Goal: Contribute content

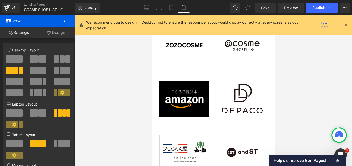
scroll to position [1842, 0]
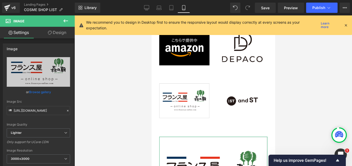
click at [61, 34] on link "Design" at bounding box center [56, 33] width 37 height 12
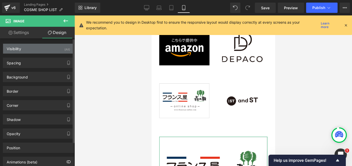
click at [39, 49] on div "Visibility (All)" at bounding box center [38, 49] width 71 height 10
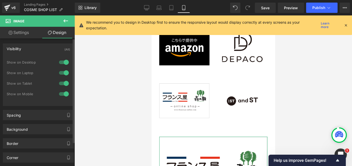
click at [61, 62] on div at bounding box center [64, 62] width 12 height 8
click at [63, 71] on div at bounding box center [64, 73] width 12 height 8
click at [63, 83] on div at bounding box center [64, 83] width 12 height 8
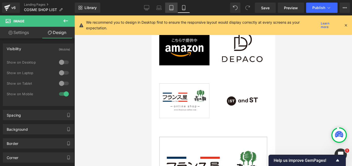
click at [172, 9] on icon at bounding box center [171, 7] width 5 height 5
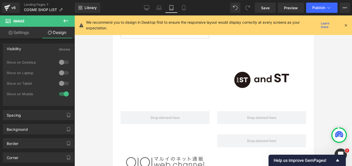
scroll to position [1931, 0]
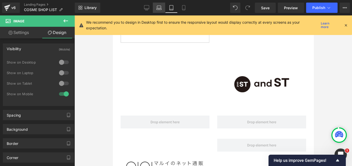
click at [160, 9] on icon at bounding box center [158, 7] width 5 height 5
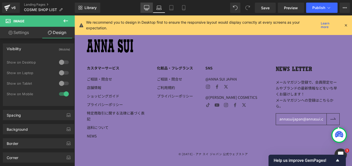
scroll to position [0, 0]
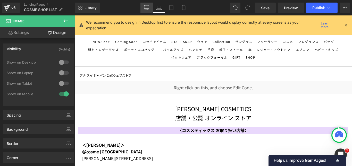
click at [146, 8] on icon at bounding box center [146, 8] width 5 height 0
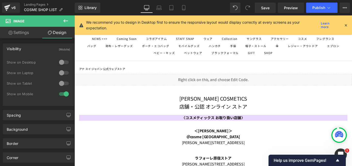
click at [145, 8] on icon at bounding box center [146, 7] width 5 height 5
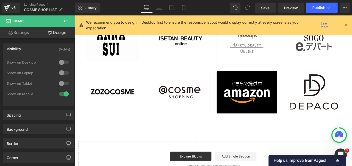
scroll to position [1622, 0]
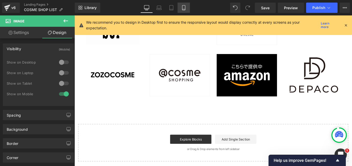
click at [186, 5] on link "Mobile" at bounding box center [183, 8] width 12 height 10
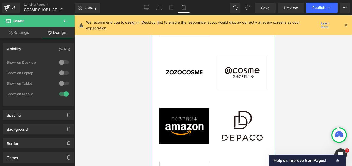
scroll to position [1772, 0]
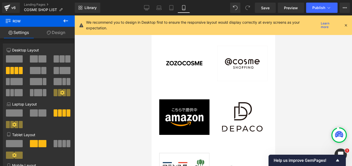
click at [58, 32] on link "Design" at bounding box center [55, 33] width 37 height 12
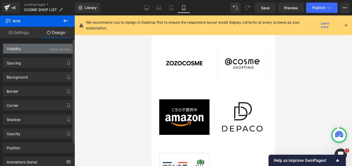
click at [35, 47] on div "Visibility (Tablet, Mobile)" at bounding box center [38, 49] width 71 height 10
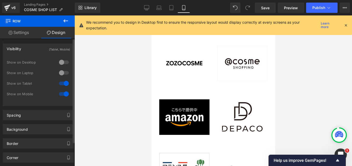
click at [60, 61] on div at bounding box center [64, 62] width 12 height 8
click at [61, 72] on div at bounding box center [64, 73] width 12 height 8
click at [63, 84] on div at bounding box center [64, 83] width 12 height 8
click at [63, 95] on div at bounding box center [64, 94] width 12 height 8
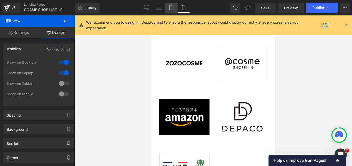
click at [170, 5] on icon at bounding box center [171, 7] width 5 height 5
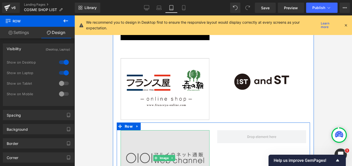
scroll to position [1879, 0]
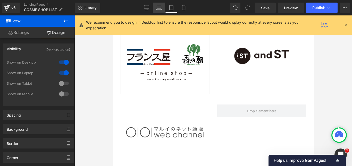
drag, startPoint x: 160, startPoint y: 7, endPoint x: 163, endPoint y: 12, distance: 6.1
click at [160, 7] on icon at bounding box center [158, 7] width 5 height 5
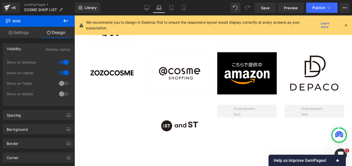
scroll to position [1600, 0]
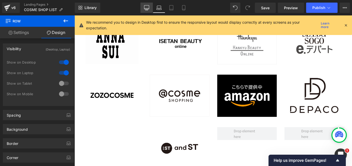
click at [148, 7] on icon at bounding box center [146, 7] width 5 height 5
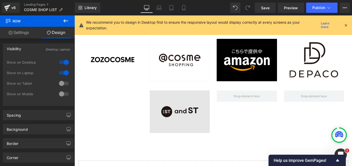
scroll to position [1664, 0]
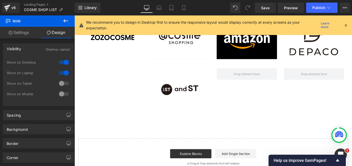
click at [136, 91] on div "Image Image Row" at bounding box center [230, 96] width 301 height 58
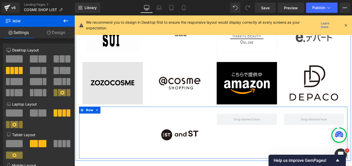
scroll to position [1612, 0]
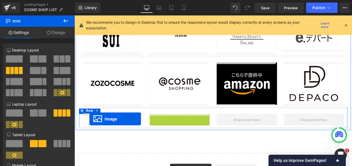
drag, startPoint x: 183, startPoint y: 147, endPoint x: 92, endPoint y: 132, distance: 92.5
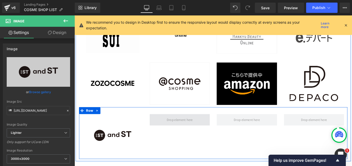
click at [184, 131] on span at bounding box center [192, 133] width 33 height 8
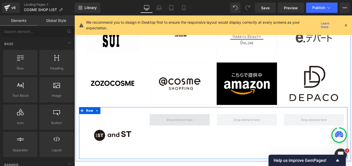
click at [193, 133] on span at bounding box center [192, 133] width 33 height 8
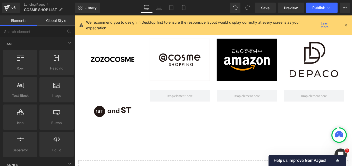
scroll to position [1664, 0]
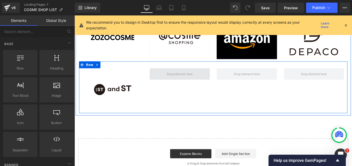
click at [193, 81] on span at bounding box center [192, 81] width 33 height 8
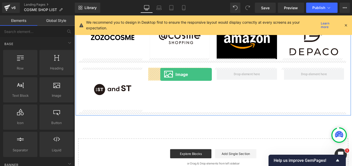
drag, startPoint x: 122, startPoint y: 107, endPoint x: 171, endPoint y: 82, distance: 55.3
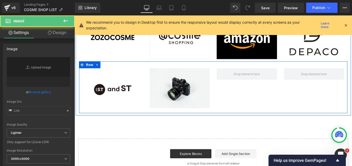
type input "//[DOMAIN_NAME][URL]"
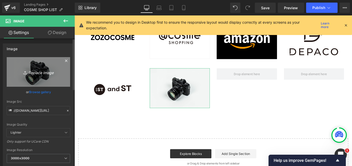
click at [24, 72] on icon at bounding box center [25, 72] width 5 height 5
type input "C:\fakepath\SHOPLISTmaruiweb.jpg"
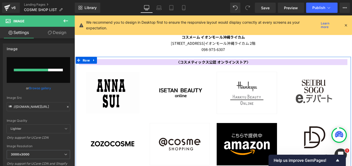
scroll to position [1535, 0]
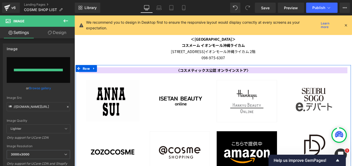
type input "[URL][DOMAIN_NAME]"
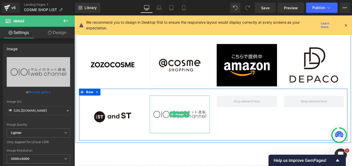
scroll to position [1638, 0]
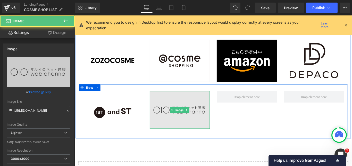
click at [166, 134] on img at bounding box center [193, 121] width 68 height 42
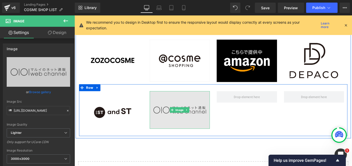
click at [175, 126] on img at bounding box center [193, 121] width 68 height 42
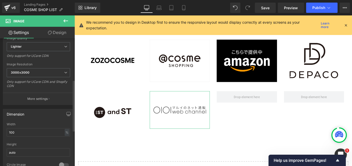
scroll to position [103, 0]
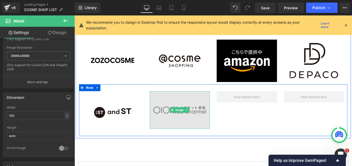
click at [178, 129] on img at bounding box center [193, 121] width 68 height 42
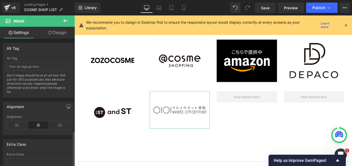
scroll to position [227, 0]
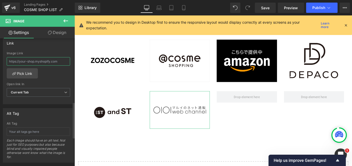
click at [21, 62] on input "text" at bounding box center [38, 61] width 63 height 8
paste input "[URL][DOMAIN_NAME]"
type input "[URL][DOMAIN_NAME]"
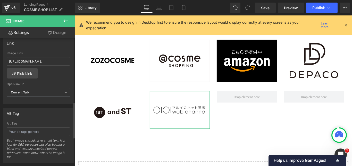
click at [48, 72] on div "[URL][DOMAIN_NAME] Image Link [URL][DOMAIN_NAME] Pick Link Current Tab New Tab …" at bounding box center [38, 77] width 71 height 53
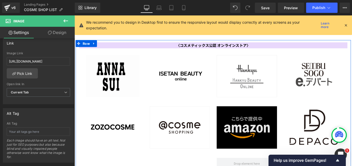
scroll to position [1561, 0]
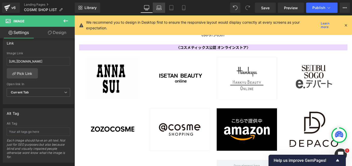
click at [160, 6] on icon at bounding box center [158, 7] width 5 height 5
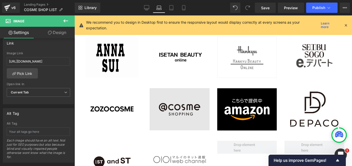
scroll to position [1626, 0]
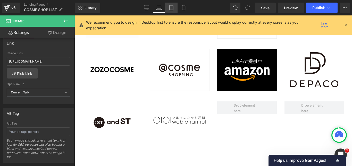
click at [170, 7] on icon at bounding box center [171, 7] width 5 height 5
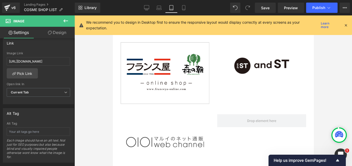
scroll to position [1853, 0]
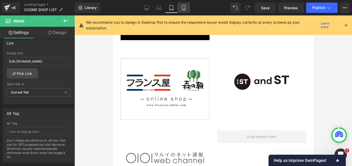
click at [182, 7] on icon at bounding box center [183, 7] width 3 height 5
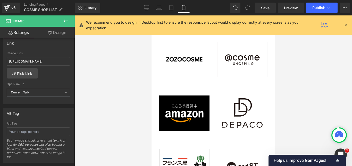
scroll to position [1802, 0]
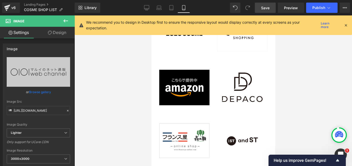
click at [264, 7] on span "Save" at bounding box center [265, 7] width 8 height 5
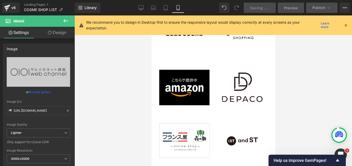
click at [264, 7] on div "Saving . . ." at bounding box center [260, 7] width 20 height 5
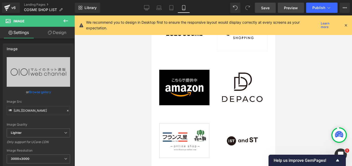
click at [291, 8] on span "Preview" at bounding box center [291, 7] width 14 height 5
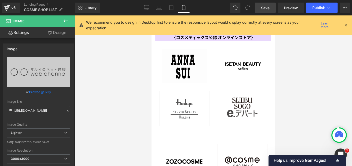
scroll to position [1673, 0]
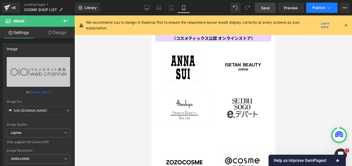
click at [314, 9] on span "Publish" at bounding box center [318, 8] width 13 height 4
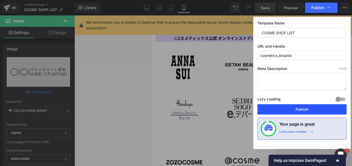
click at [311, 110] on button "Publish" at bounding box center [301, 109] width 89 height 10
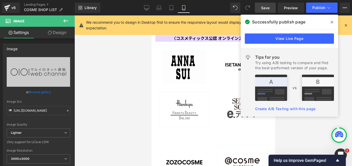
click at [104, 66] on div at bounding box center [212, 90] width 277 height 151
click at [113, 49] on div at bounding box center [212, 90] width 277 height 151
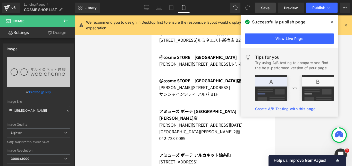
scroll to position [1158, 0]
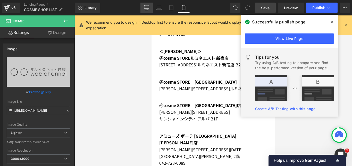
click at [148, 6] on icon at bounding box center [146, 7] width 5 height 5
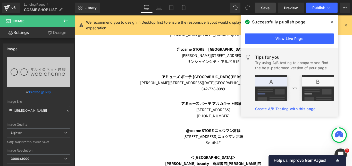
scroll to position [0, 0]
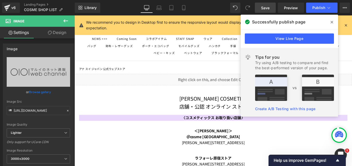
click at [333, 21] on span at bounding box center [331, 22] width 8 height 8
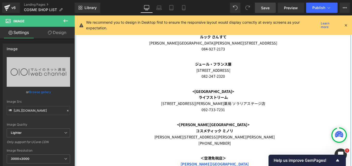
scroll to position [463, 0]
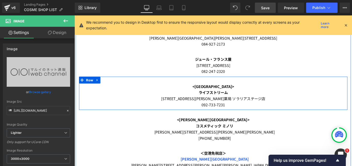
click at [228, 103] on strong "ライフストリーム" at bounding box center [230, 102] width 33 height 6
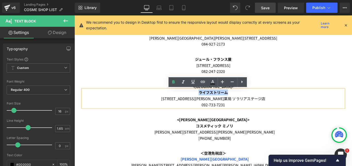
drag, startPoint x: 213, startPoint y: 102, endPoint x: 244, endPoint y: 101, distance: 30.6
click at [244, 101] on strong "ライフストリーム" at bounding box center [230, 102] width 33 height 6
paste div
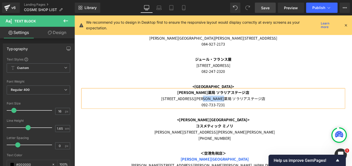
drag, startPoint x: 242, startPoint y: 108, endPoint x: 281, endPoint y: 108, distance: 39.1
click at [281, 108] on div "[STREET_ADDRESS][PERSON_NAME]薬局 [GEOGRAPHIC_DATA]ステージ店 092-733-7231" at bounding box center [229, 113] width 293 height 14
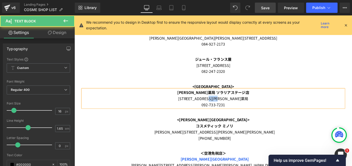
drag, startPoint x: 242, startPoint y: 108, endPoint x: 259, endPoint y: 108, distance: 17.0
click at [259, 108] on div "[STREET_ADDRESS][PERSON_NAME]薬局 092-733-7231" at bounding box center [229, 113] width 293 height 14
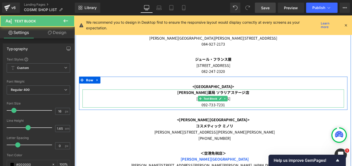
click at [200, 108] on div "[STREET_ADDRESS] 092-733-7231" at bounding box center [229, 113] width 293 height 14
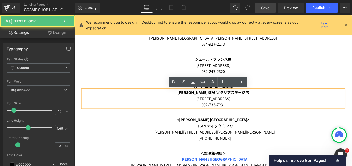
click at [255, 106] on div "[STREET_ADDRESS] 092-733-7231" at bounding box center [229, 113] width 293 height 14
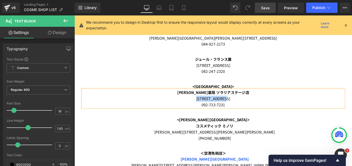
drag, startPoint x: 203, startPoint y: 108, endPoint x: 158, endPoint y: 111, distance: 45.9
click at [158, 111] on div "[STREET_ADDRESS] 092-733-7231" at bounding box center [229, 113] width 293 height 14
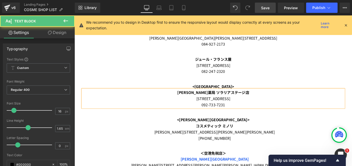
click at [182, 108] on div "[STREET_ADDRESS] 092-733-7231" at bounding box center [229, 113] width 293 height 14
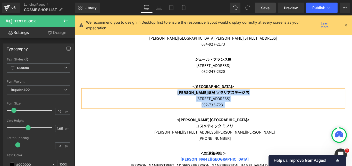
drag, startPoint x: 202, startPoint y: 100, endPoint x: 242, endPoint y: 115, distance: 42.9
click at [242, 115] on div "[PERSON_NAME][GEOGRAPHIC_DATA]店 [STREET_ADDRESS] 092-733-7231" at bounding box center [229, 109] width 293 height 20
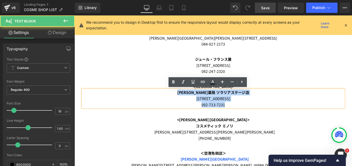
click at [291, 111] on div "[STREET_ADDRESS] 092-733-7231" at bounding box center [229, 113] width 293 height 14
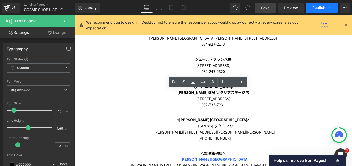
click at [319, 8] on span "Publish" at bounding box center [318, 8] width 13 height 4
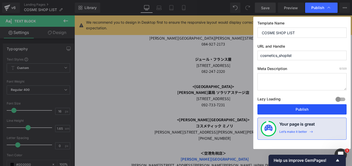
drag, startPoint x: 305, startPoint y: 107, endPoint x: 258, endPoint y: 100, distance: 46.5
click at [305, 107] on button "Publish" at bounding box center [301, 109] width 89 height 10
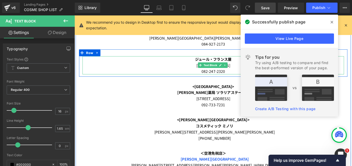
click at [131, 74] on div "[STREET_ADDRESS]" at bounding box center [229, 71] width 293 height 7
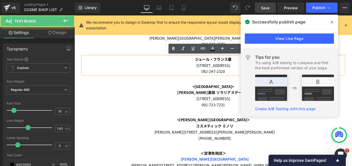
click at [74, 15] on div at bounding box center [74, 15] width 0 height 0
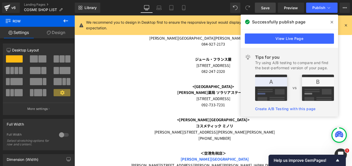
click at [74, 15] on div at bounding box center [74, 15] width 0 height 0
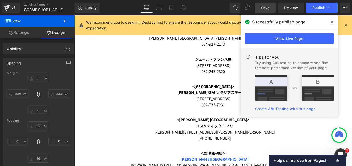
click at [332, 21] on icon at bounding box center [331, 22] width 3 height 4
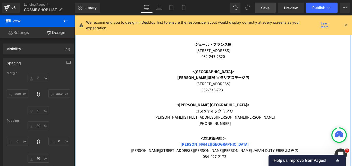
scroll to position [489, 0]
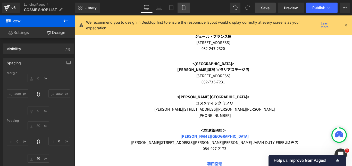
click at [184, 8] on icon at bounding box center [183, 7] width 5 height 5
type input "0"
type input "30"
type input "0"
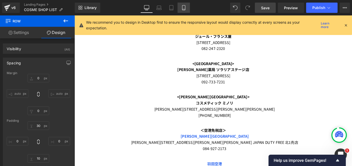
type input "10"
type input "0"
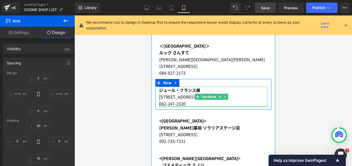
scroll to position [438, 0]
